Goal: Information Seeking & Learning: Find specific page/section

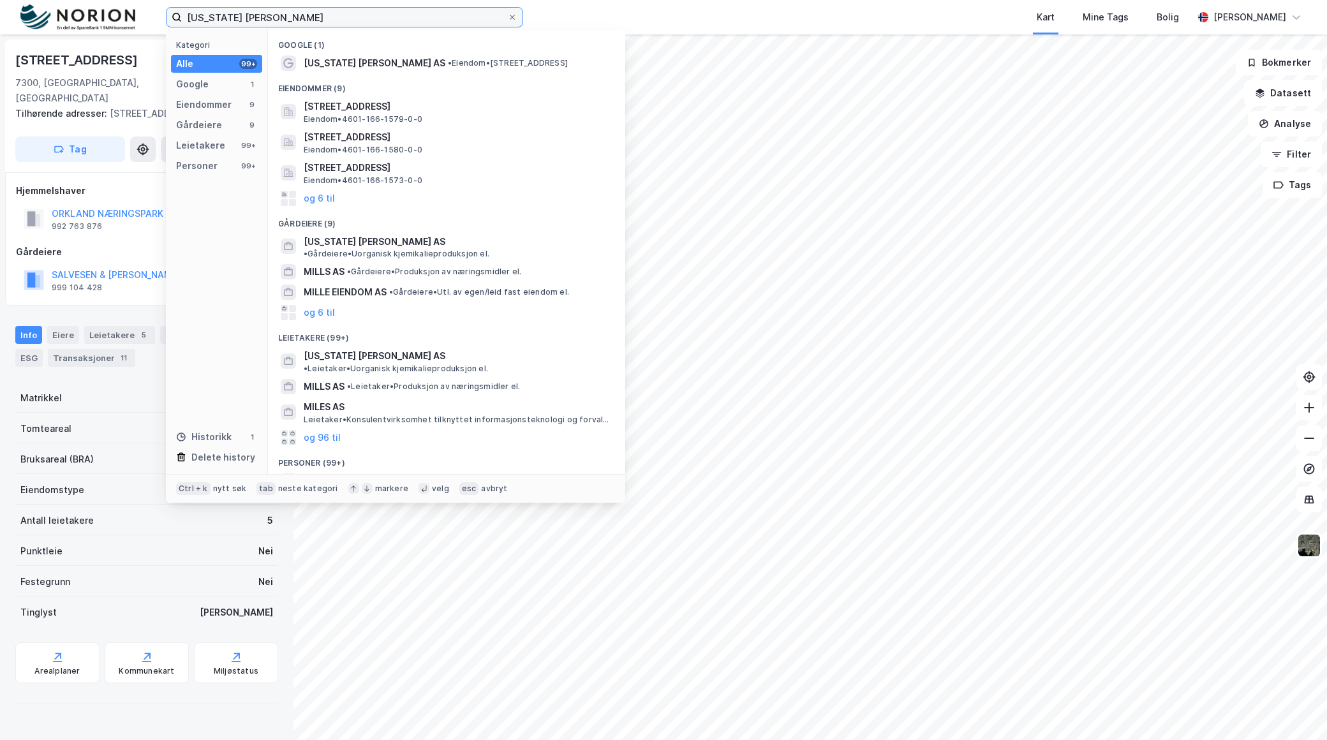
drag, startPoint x: 0, startPoint y: 0, endPoint x: 93, endPoint y: 14, distance: 94.2
click at [93, 14] on div "[US_STATE] [PERSON_NAME] Kategori Alle 99+ Google 1 Eiendommer 9 Gårdeiere 9 Le…" at bounding box center [663, 17] width 1327 height 34
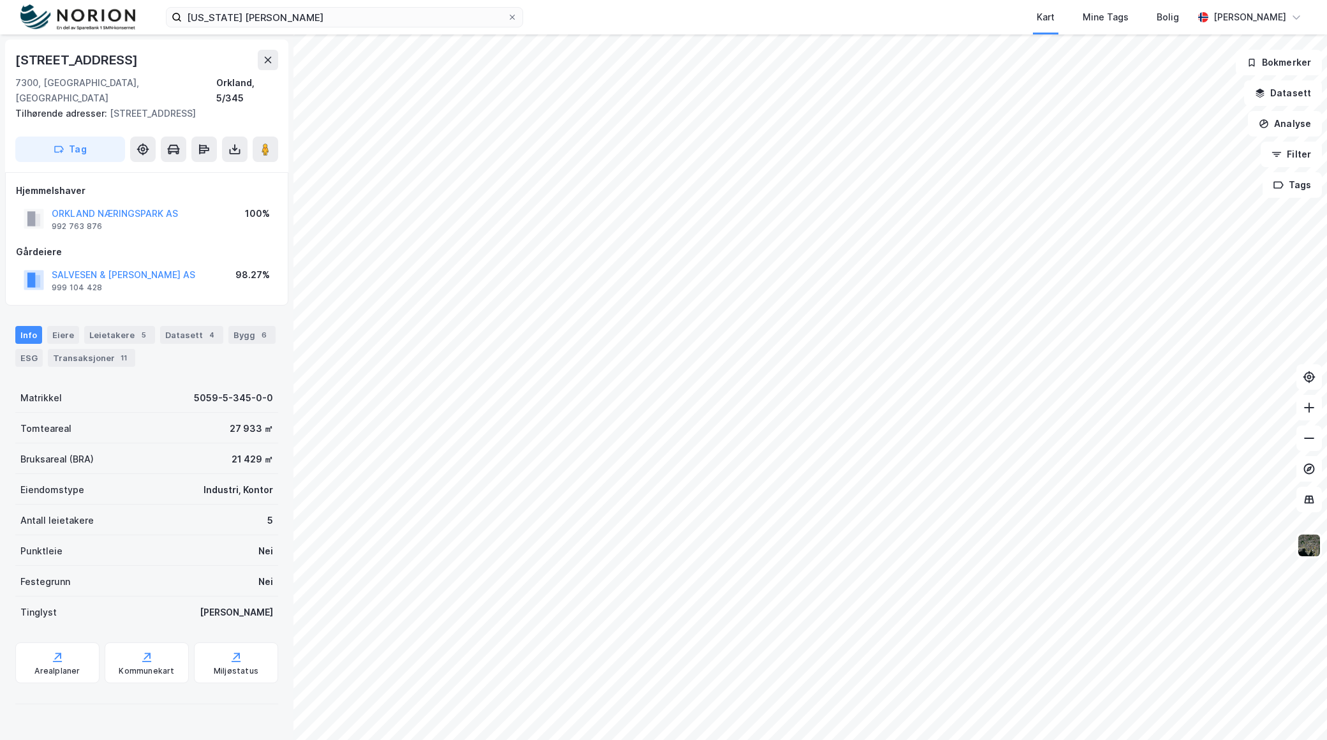
click at [773, 13] on div "Kart Mine Tags Bolig" at bounding box center [889, 17] width 609 height 34
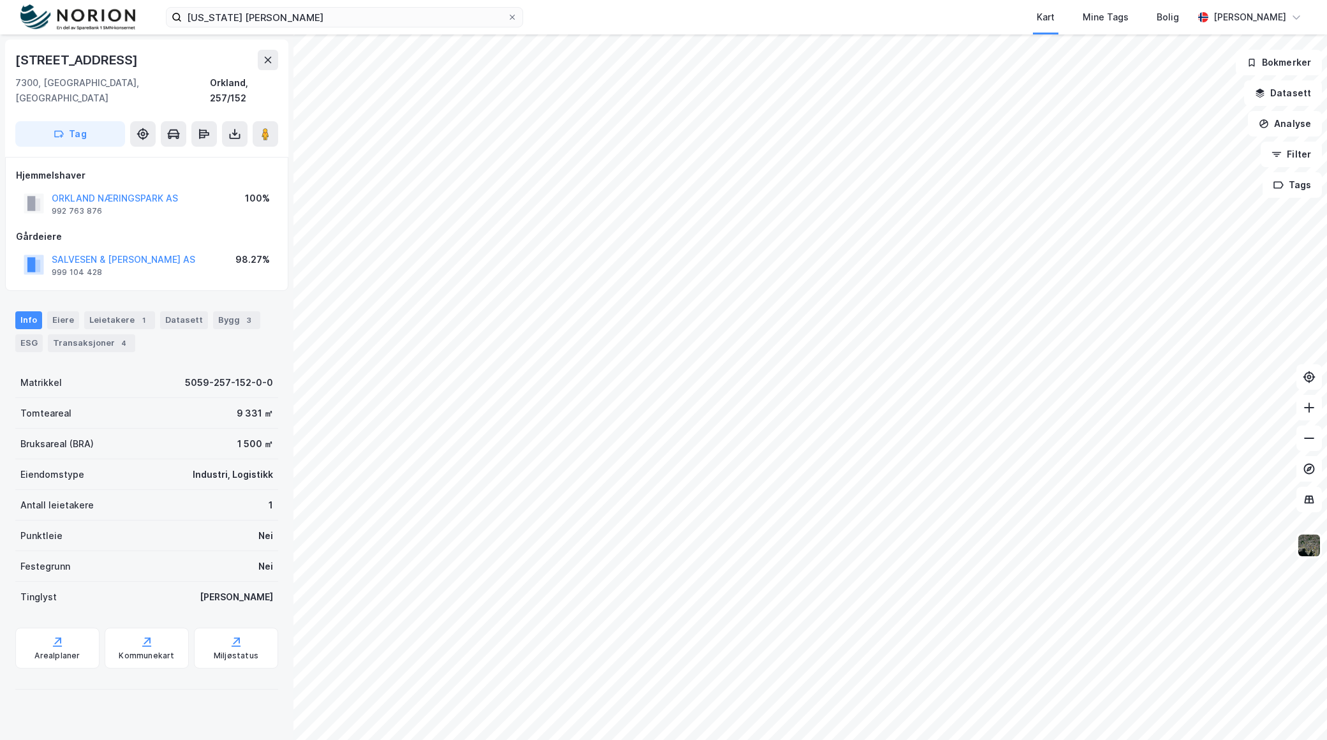
click at [126, 296] on div "Info [PERSON_NAME] 1 Datasett Bygg 3 ESG Transaksjoner 4" at bounding box center [147, 326] width 294 height 61
click at [128, 311] on div "Leietakere 1" at bounding box center [119, 320] width 71 height 18
